Goal: Information Seeking & Learning: Learn about a topic

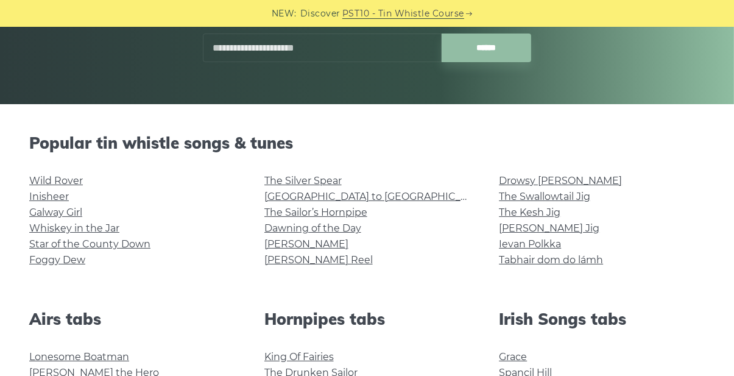
scroll to position [216, 0]
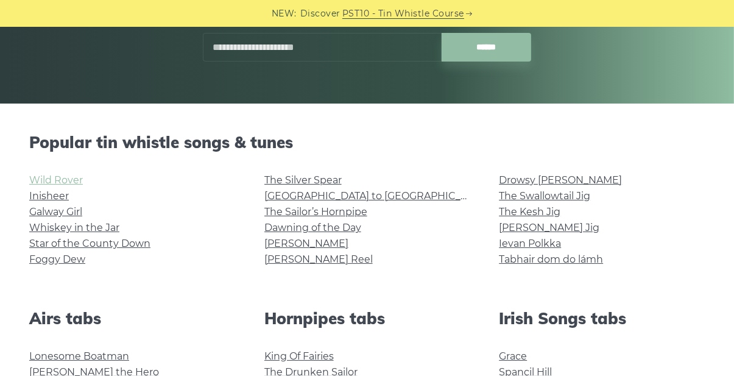
click at [65, 175] on link "Wild Rover" at bounding box center [56, 180] width 54 height 12
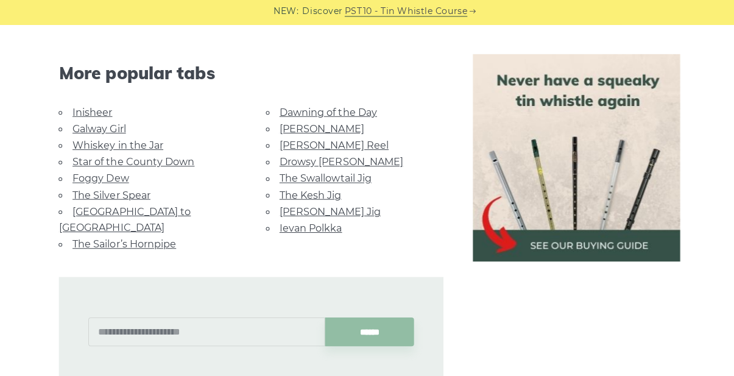
scroll to position [1183, 0]
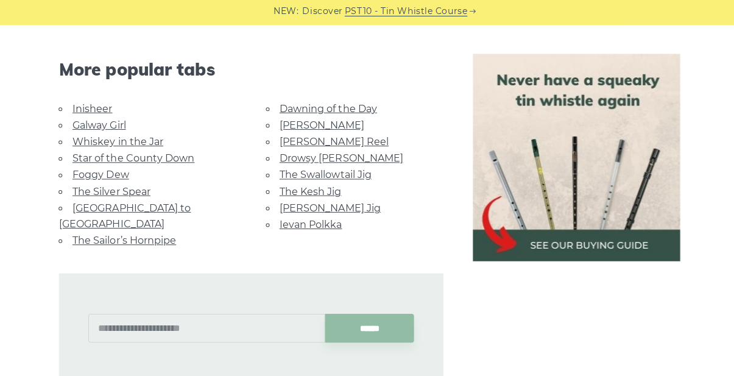
click at [119, 132] on link "Galway Girl" at bounding box center [98, 127] width 53 height 12
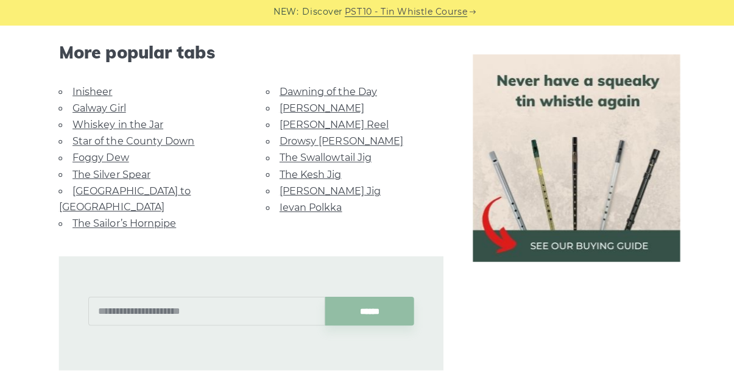
scroll to position [1210, 0]
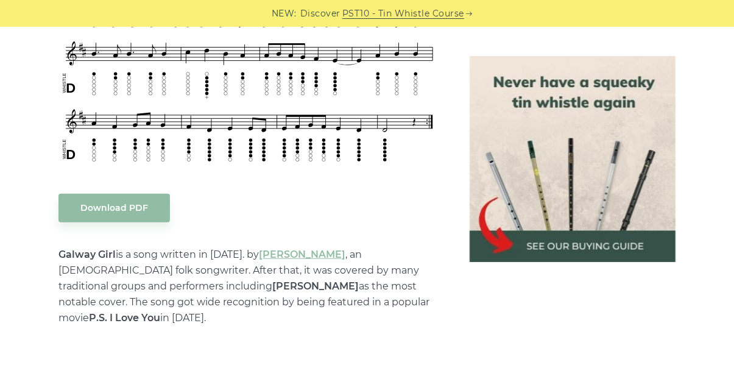
scroll to position [534, 0]
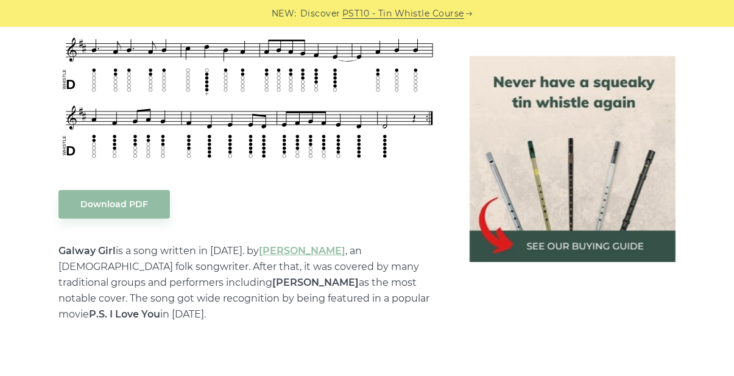
click at [406, 287] on p "Galway Girl is a song written in 2000. by Steve Earle , an American folk songwr…" at bounding box center [249, 282] width 382 height 79
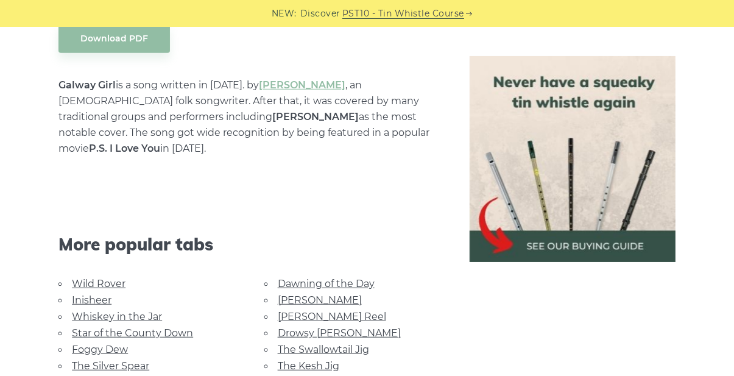
scroll to position [703, 0]
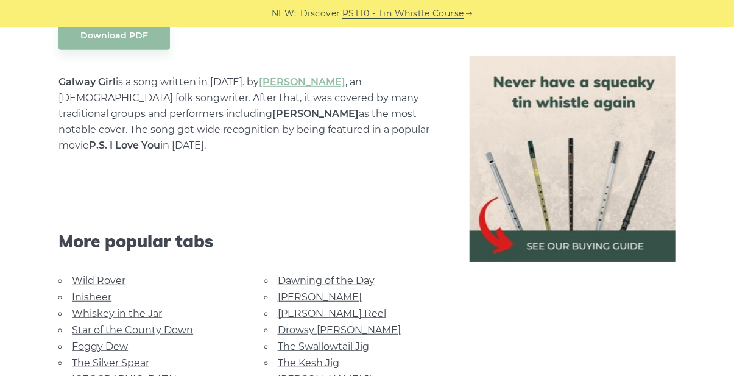
click at [135, 310] on link "Whiskey in the Jar" at bounding box center [117, 314] width 90 height 12
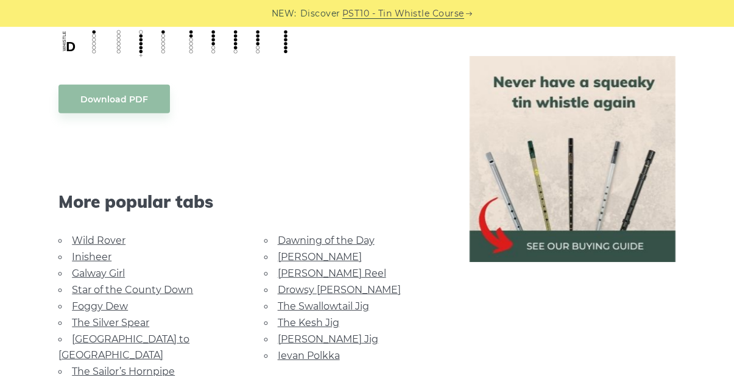
scroll to position [641, 0]
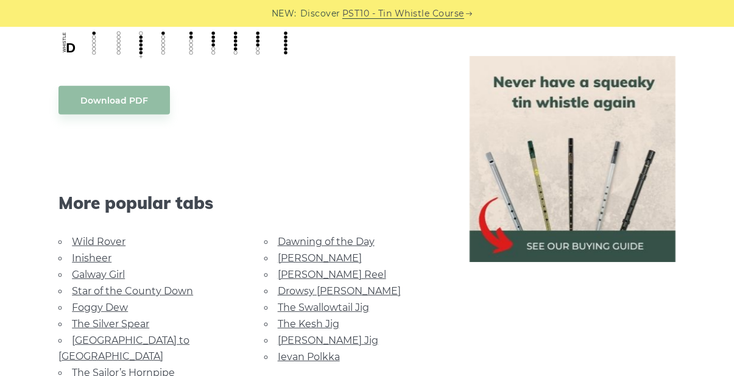
click at [164, 292] on link "Star of the County Down" at bounding box center [132, 291] width 121 height 12
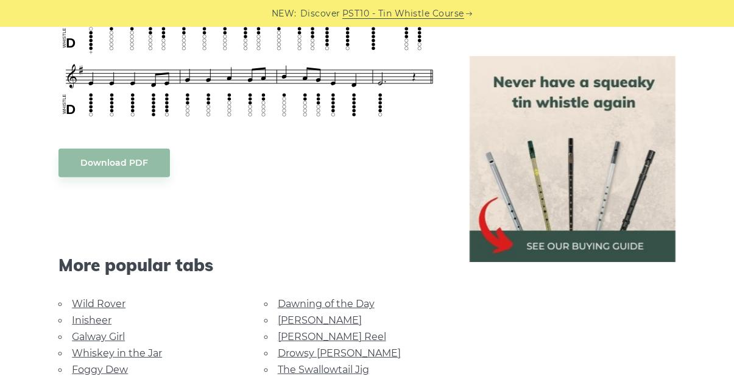
scroll to position [576, 0]
click at [136, 353] on link "Whiskey in the Jar" at bounding box center [117, 353] width 90 height 12
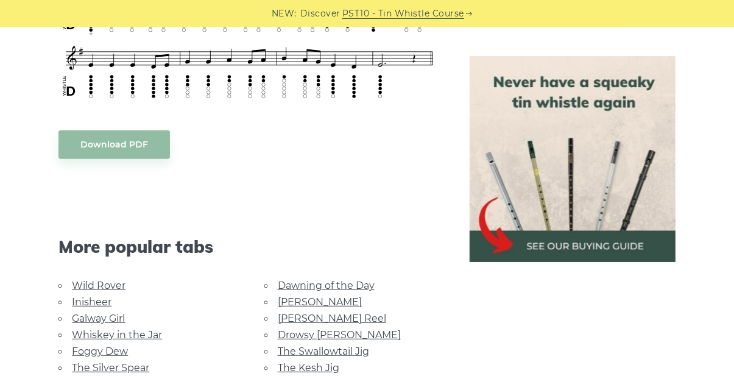
scroll to position [615, 0]
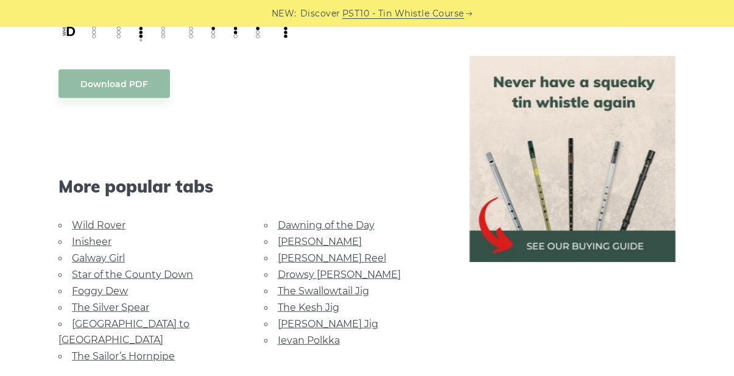
scroll to position [658, 0]
click at [109, 224] on link "Wild Rover" at bounding box center [99, 225] width 54 height 12
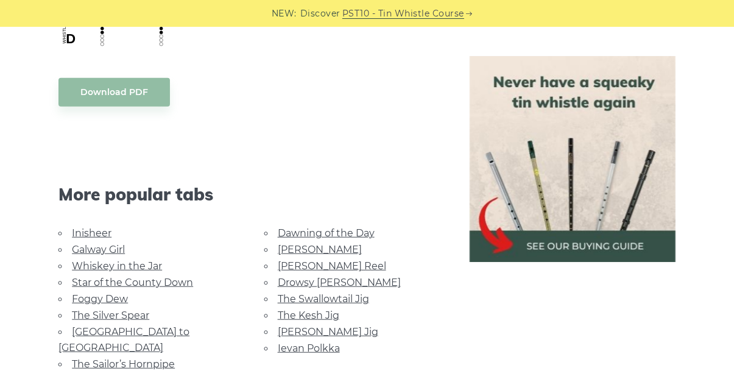
scroll to position [1056, 0]
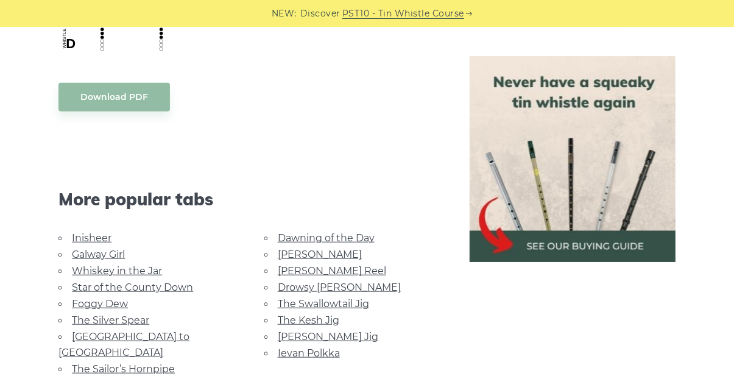
click at [90, 239] on link "Inisheer" at bounding box center [92, 238] width 40 height 12
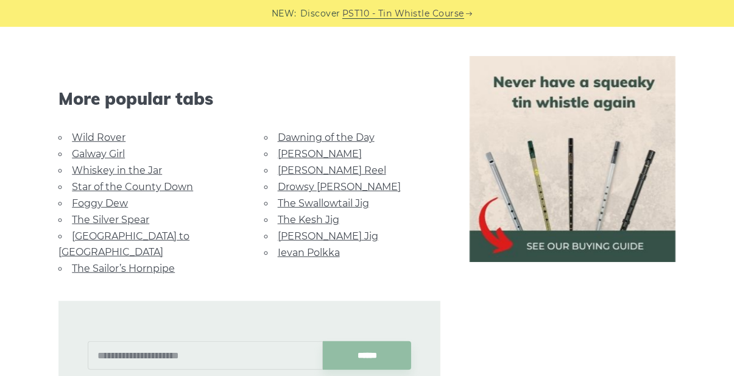
scroll to position [899, 0]
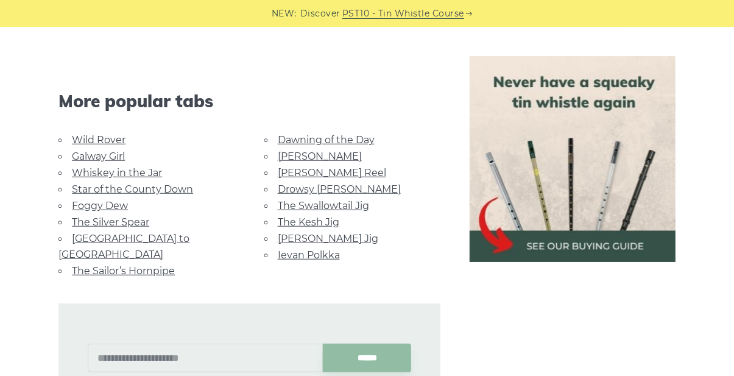
click at [111, 200] on link "Foggy Dew" at bounding box center [100, 206] width 56 height 12
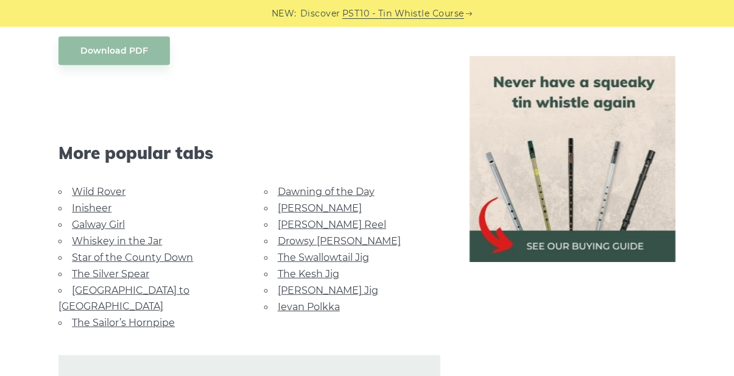
scroll to position [690, 0]
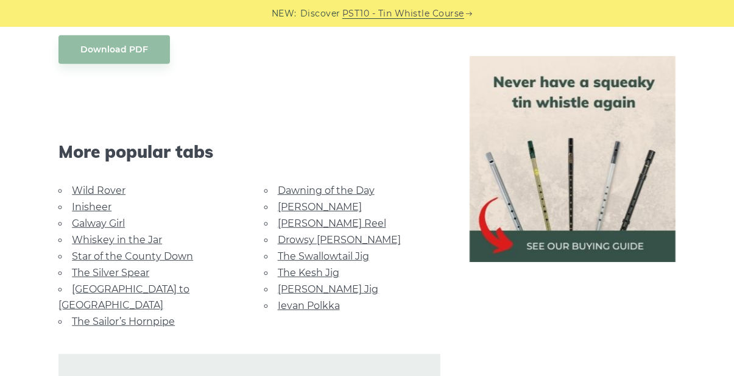
click at [136, 270] on link "The Silver Spear" at bounding box center [110, 273] width 77 height 12
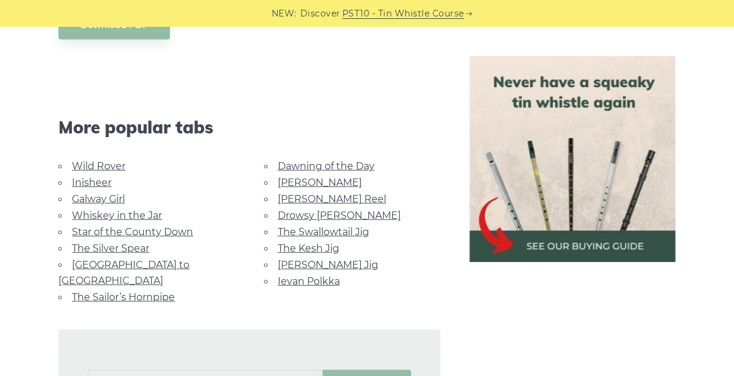
scroll to position [729, 0]
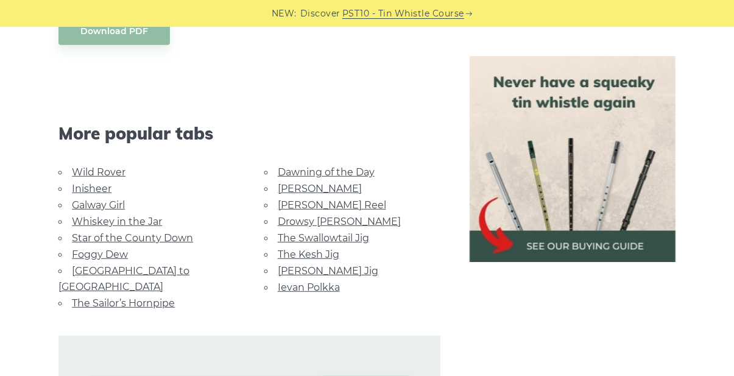
scroll to position [711, 0]
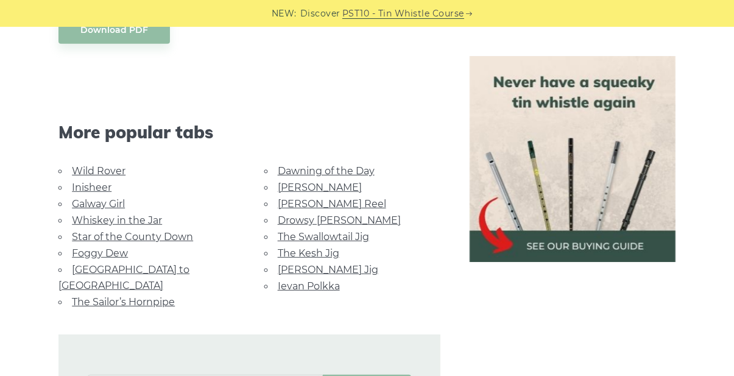
click at [164, 269] on link "[GEOGRAPHIC_DATA] to [GEOGRAPHIC_DATA]" at bounding box center [123, 277] width 131 height 27
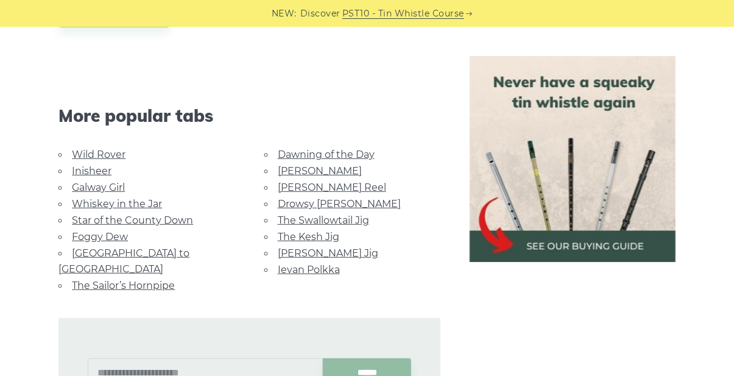
scroll to position [750, 0]
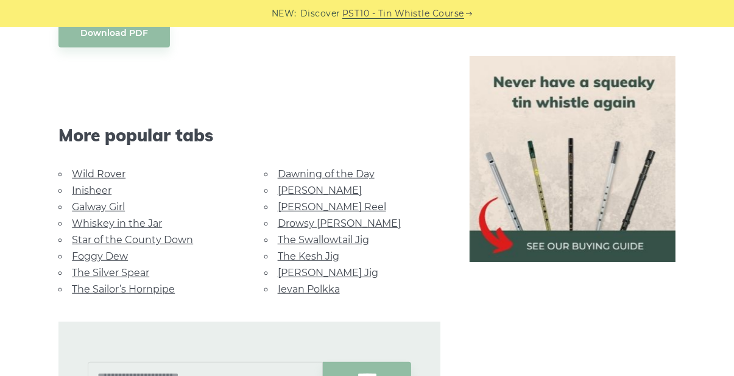
scroll to position [658, 0]
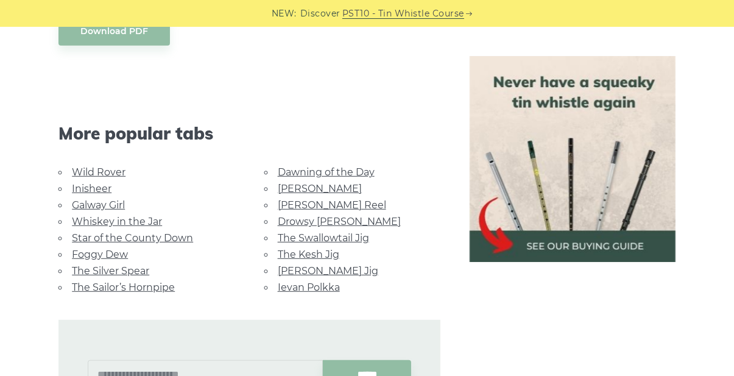
click at [353, 166] on link "Dawning of the Day" at bounding box center [326, 172] width 97 height 12
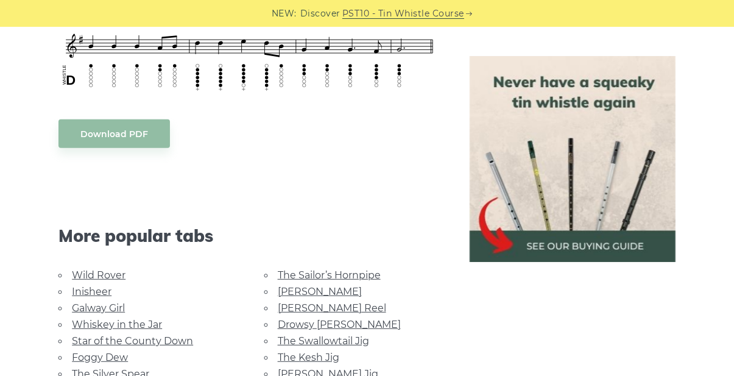
scroll to position [627, 0]
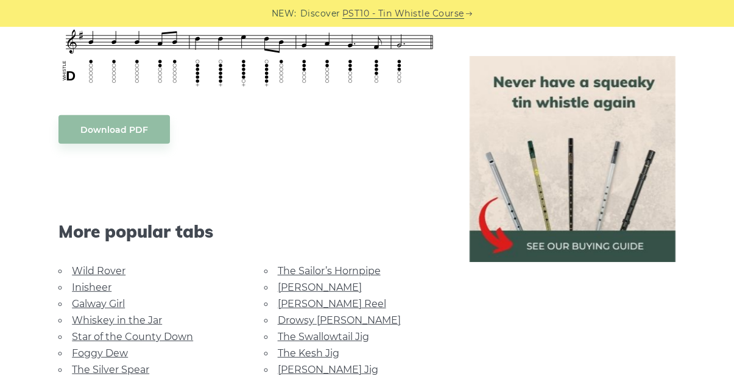
click at [297, 284] on link "[PERSON_NAME]" at bounding box center [320, 287] width 84 height 12
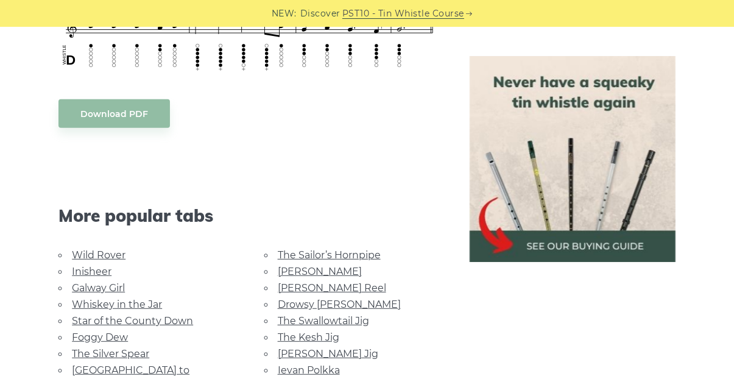
scroll to position [666, 0]
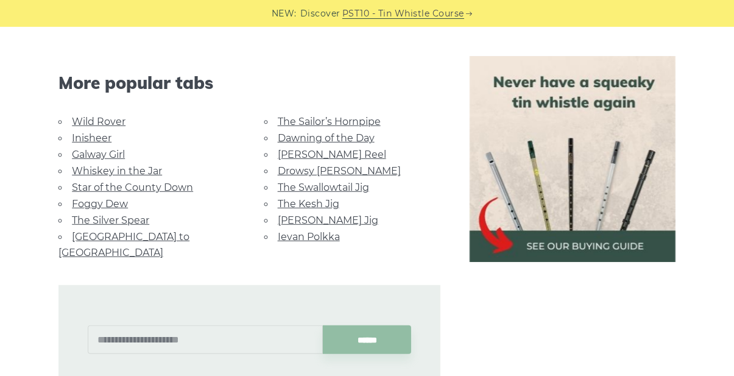
scroll to position [809, 0]
click at [317, 150] on link "[PERSON_NAME] Reel" at bounding box center [332, 155] width 108 height 12
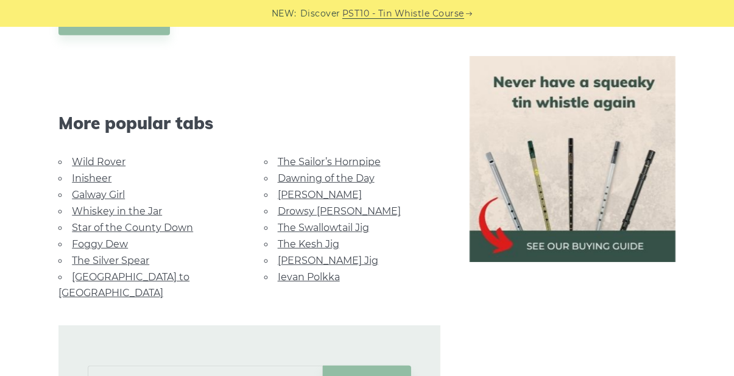
scroll to position [748, 0]
click at [301, 194] on link "[PERSON_NAME]" at bounding box center [320, 195] width 84 height 12
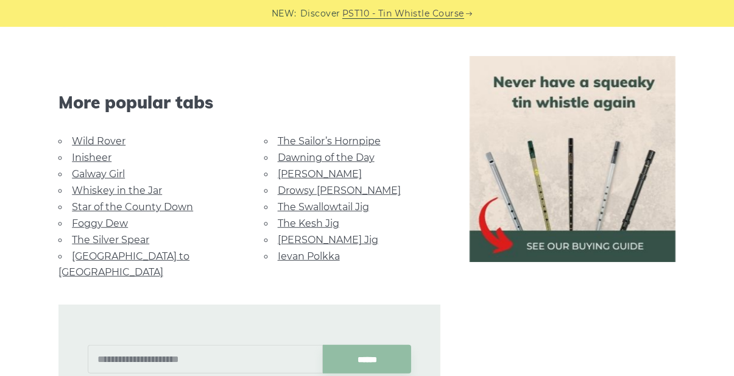
scroll to position [787, 0]
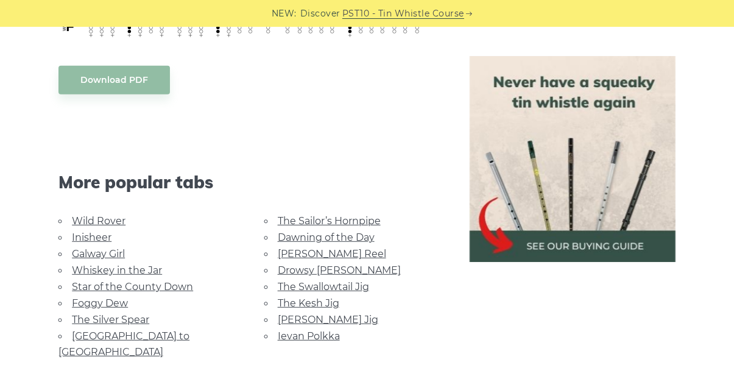
scroll to position [711, 0]
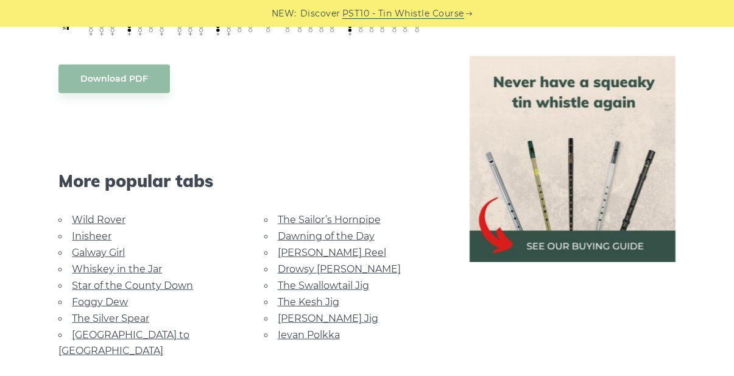
click at [340, 268] on link "Drowsy [PERSON_NAME]" at bounding box center [339, 269] width 123 height 12
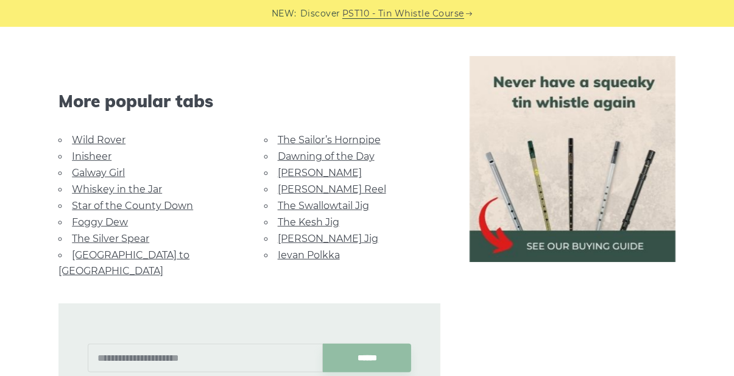
scroll to position [825, 0]
click at [317, 220] on link "The Kesh Jig" at bounding box center [309, 223] width 62 height 12
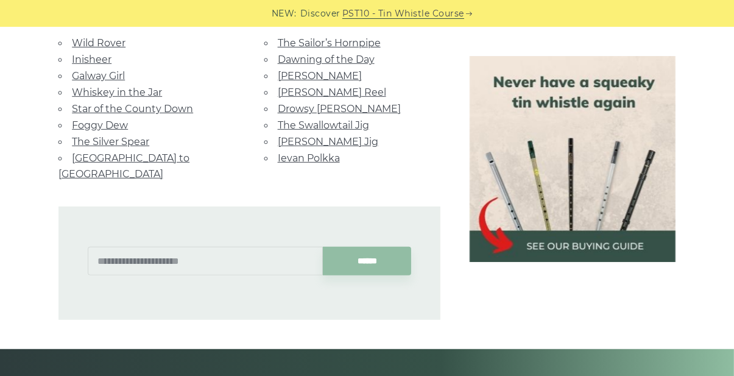
scroll to position [736, 0]
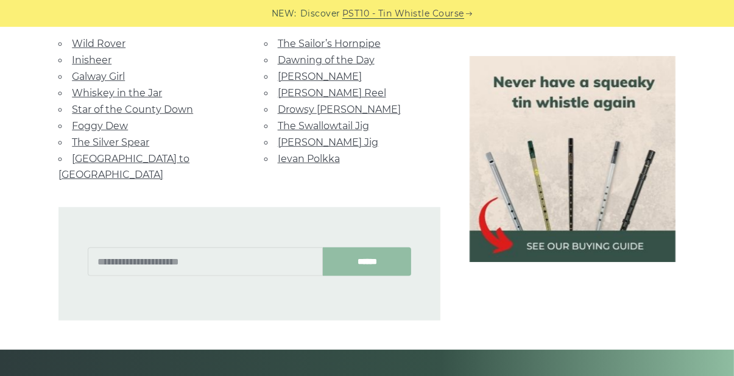
click at [359, 247] on input "******" at bounding box center [367, 261] width 88 height 29
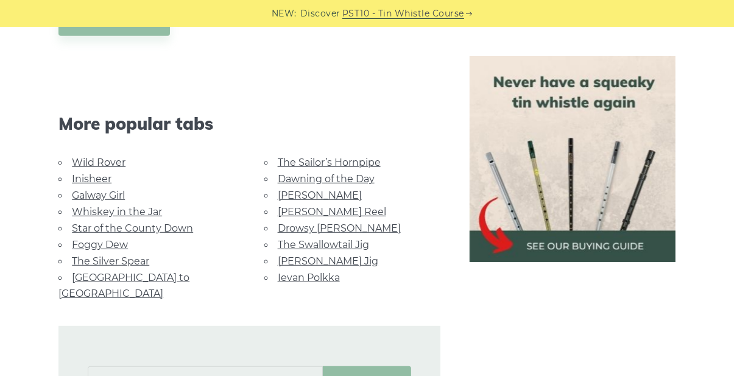
scroll to position [615, 0]
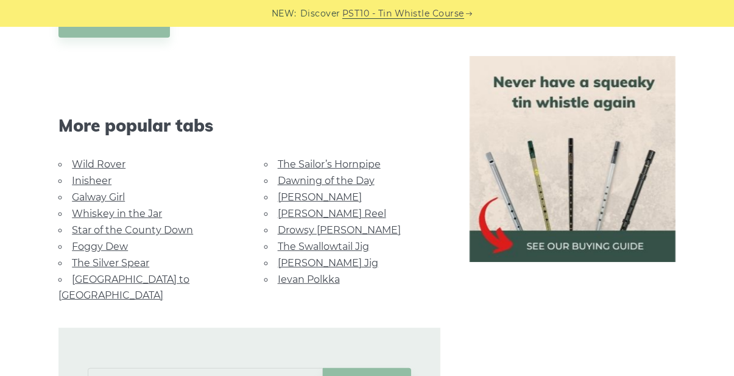
click at [323, 275] on link "Ievan Polkka" at bounding box center [309, 279] width 62 height 12
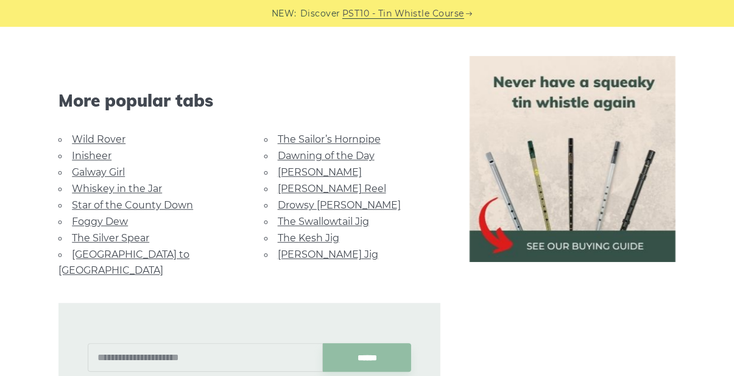
scroll to position [2905, 0]
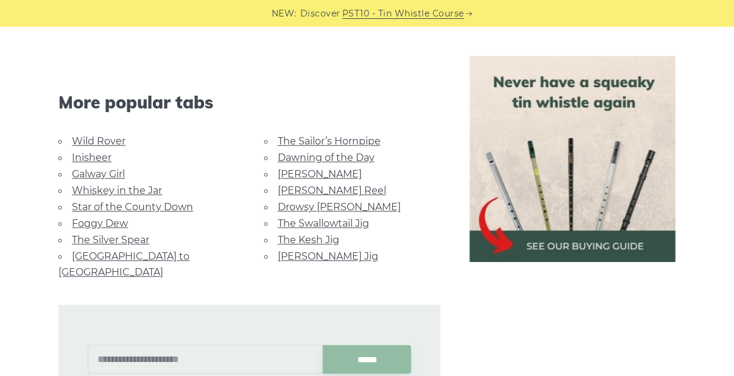
click at [108, 237] on link "The Silver Spear" at bounding box center [110, 240] width 77 height 12
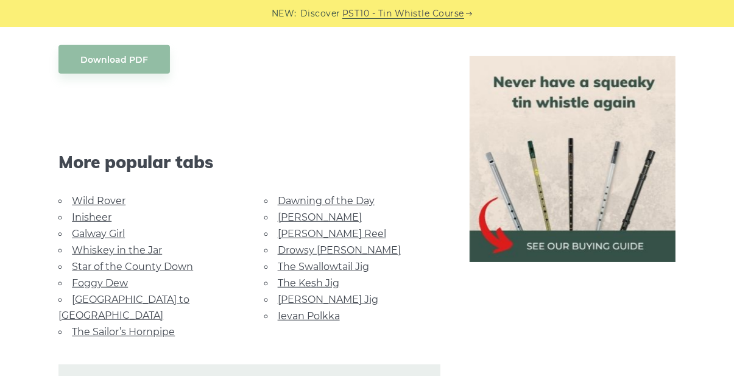
scroll to position [694, 0]
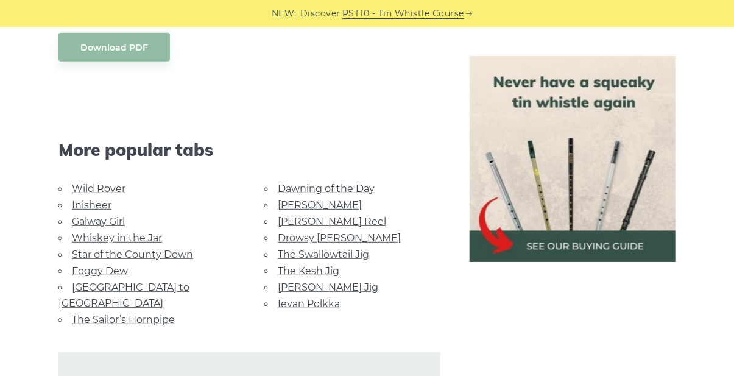
click at [331, 237] on link "Drowsy [PERSON_NAME]" at bounding box center [339, 238] width 123 height 12
